Goal: Task Accomplishment & Management: Manage account settings

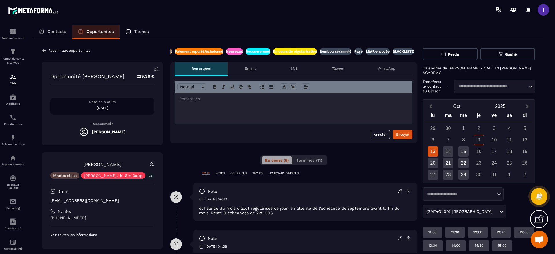
scroll to position [0, 146]
click at [206, 110] on div at bounding box center [293, 108] width 237 height 31
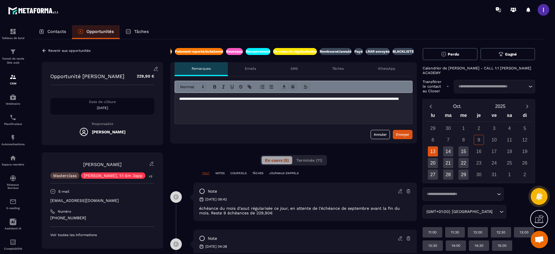
click at [206, 116] on p at bounding box center [293, 114] width 229 height 5
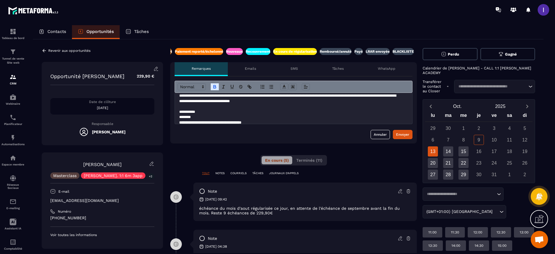
scroll to position [206, 0]
click at [396, 136] on div "Envoyer" at bounding box center [402, 135] width 13 height 6
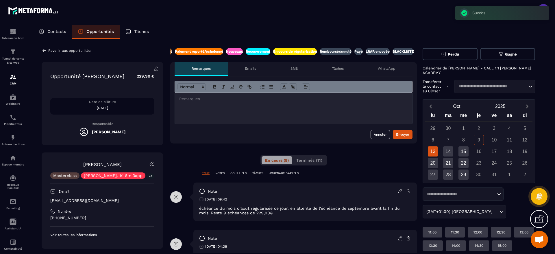
click at [46, 51] on icon at bounding box center [44, 50] width 5 height 5
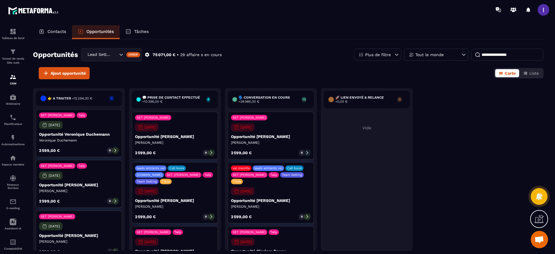
click at [48, 35] on div "Contacts" at bounding box center [52, 32] width 39 height 14
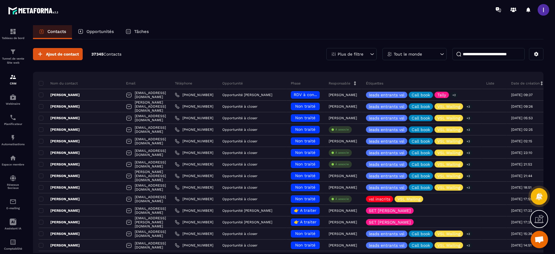
click at [480, 53] on input at bounding box center [489, 54] width 72 height 12
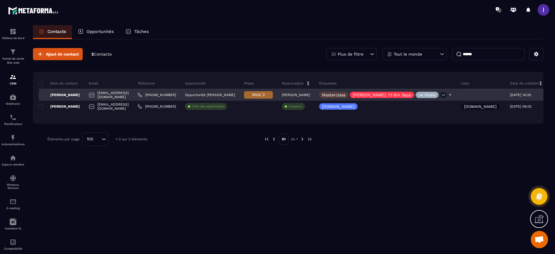
click at [449, 94] on icon at bounding box center [451, 95] width 4 height 4
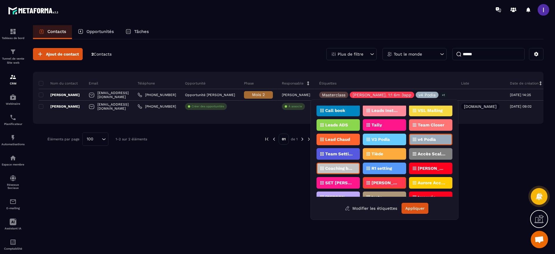
scroll to position [43, 0]
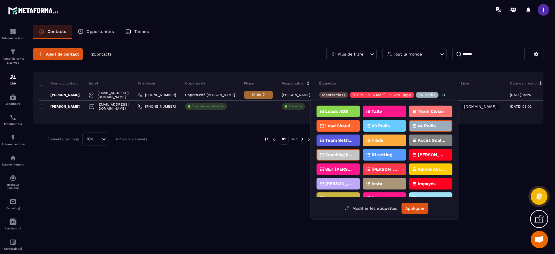
click at [423, 181] on div "Impayés" at bounding box center [430, 184] width 43 height 12
click at [423, 191] on div "[DOMAIN_NAME] vsl inscrits Challenge s5 Masterclass Challenge leads entrants vs…" at bounding box center [385, 151] width 136 height 91
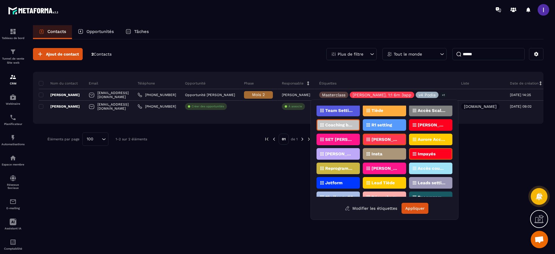
scroll to position [87, 0]
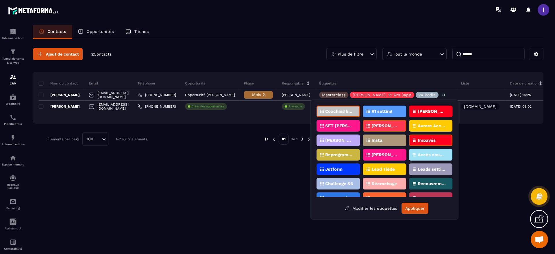
click at [416, 140] on icon at bounding box center [414, 140] width 3 height 3
click at [429, 141] on p "Impayés" at bounding box center [427, 140] width 18 height 4
click at [421, 159] on div "Accès coupés ✖️" at bounding box center [430, 155] width 43 height 12
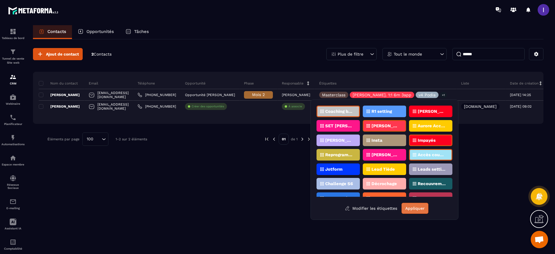
click at [420, 206] on button "Appliquer" at bounding box center [415, 208] width 27 height 11
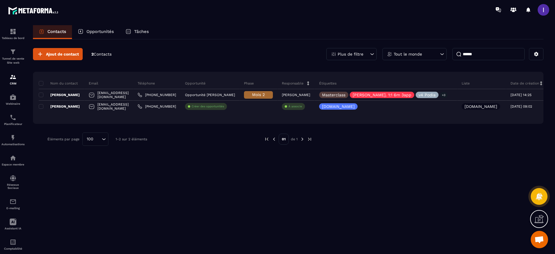
drag, startPoint x: 500, startPoint y: 54, endPoint x: 429, endPoint y: 67, distance: 71.5
click at [429, 67] on div "Ajout de contact 2 Contacts Plus de filtre Tout le monde ****** Nom du contact …" at bounding box center [288, 96] width 511 height 115
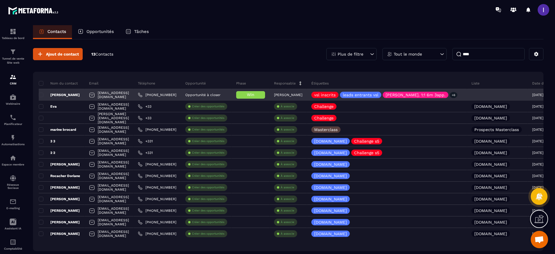
type input "****"
click at [77, 98] on div "[PERSON_NAME]" at bounding box center [62, 95] width 46 height 12
